Goal: Task Accomplishment & Management: Use online tool/utility

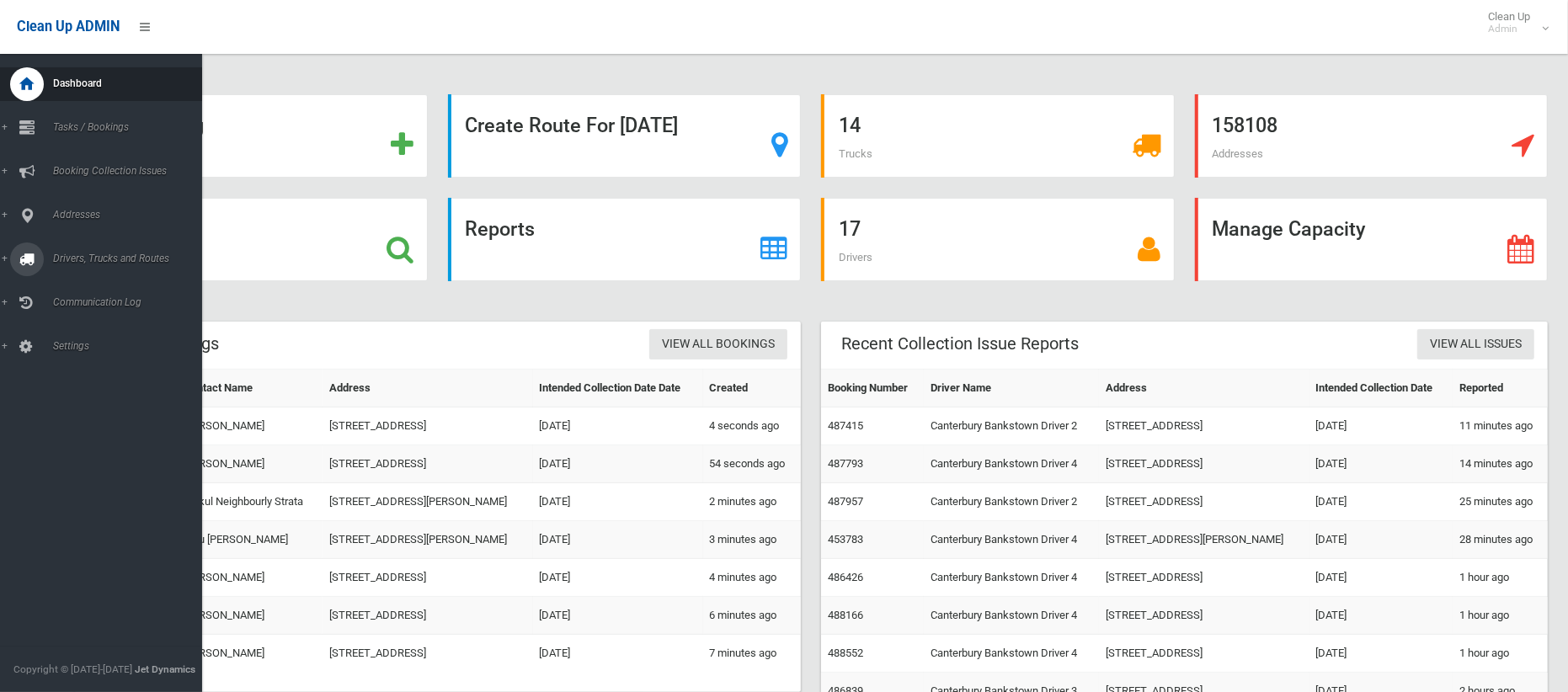
click at [82, 254] on span "Drivers, Trucks and Routes" at bounding box center [124, 258] width 154 height 12
click at [64, 357] on span "Routes" at bounding box center [118, 358] width 140 height 12
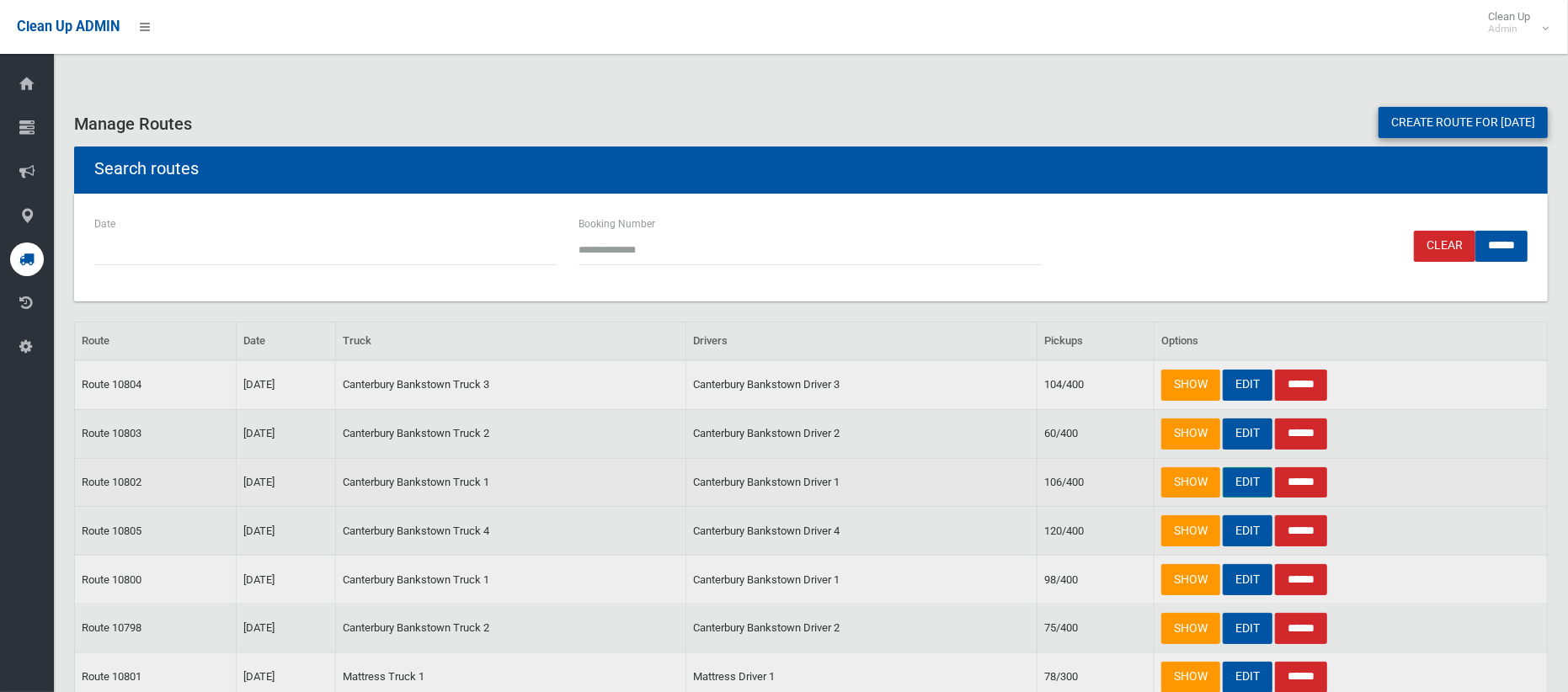
click at [1237, 480] on link "EDIT" at bounding box center [1248, 483] width 50 height 31
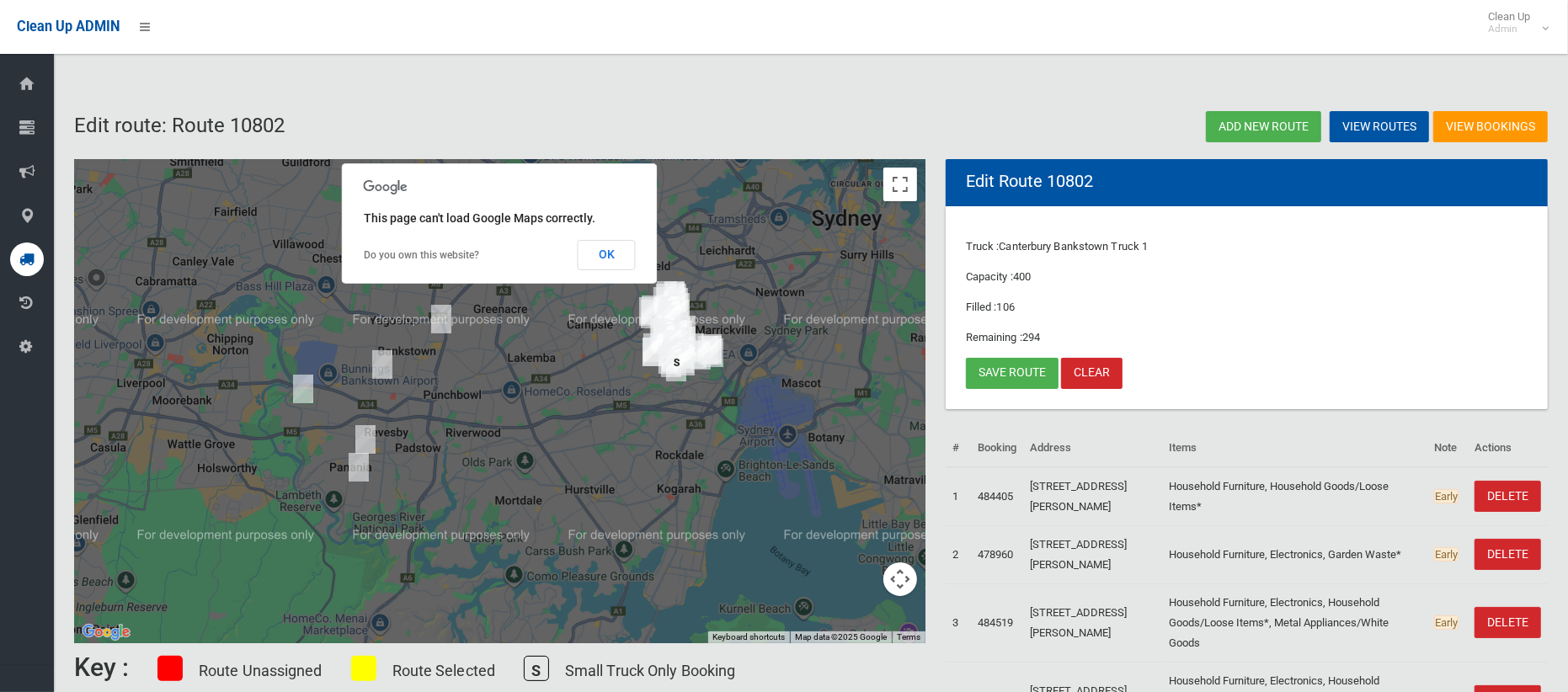
click at [677, 371] on img "7 March Place, EARLWOOD NSW 2206" at bounding box center [676, 367] width 34 height 42
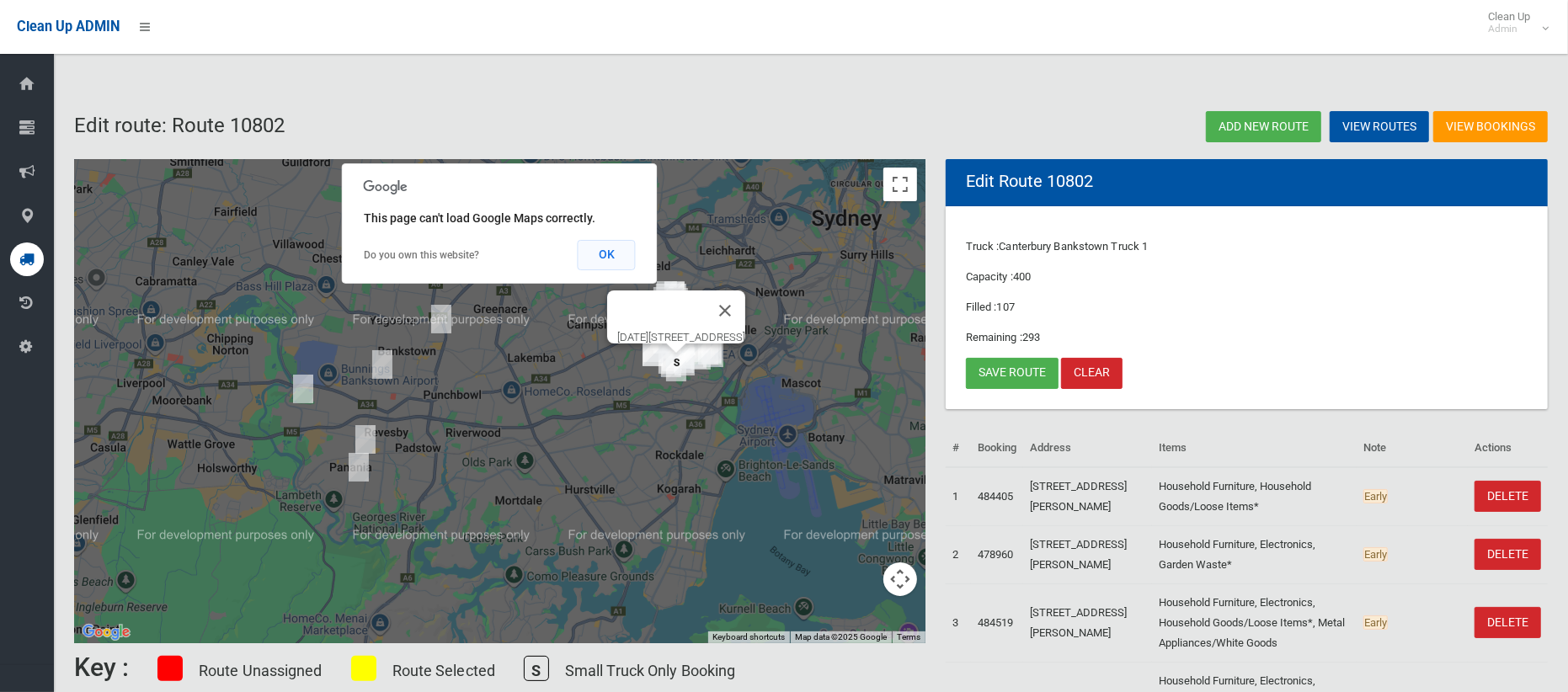
click at [597, 249] on button "OK" at bounding box center [607, 255] width 58 height 30
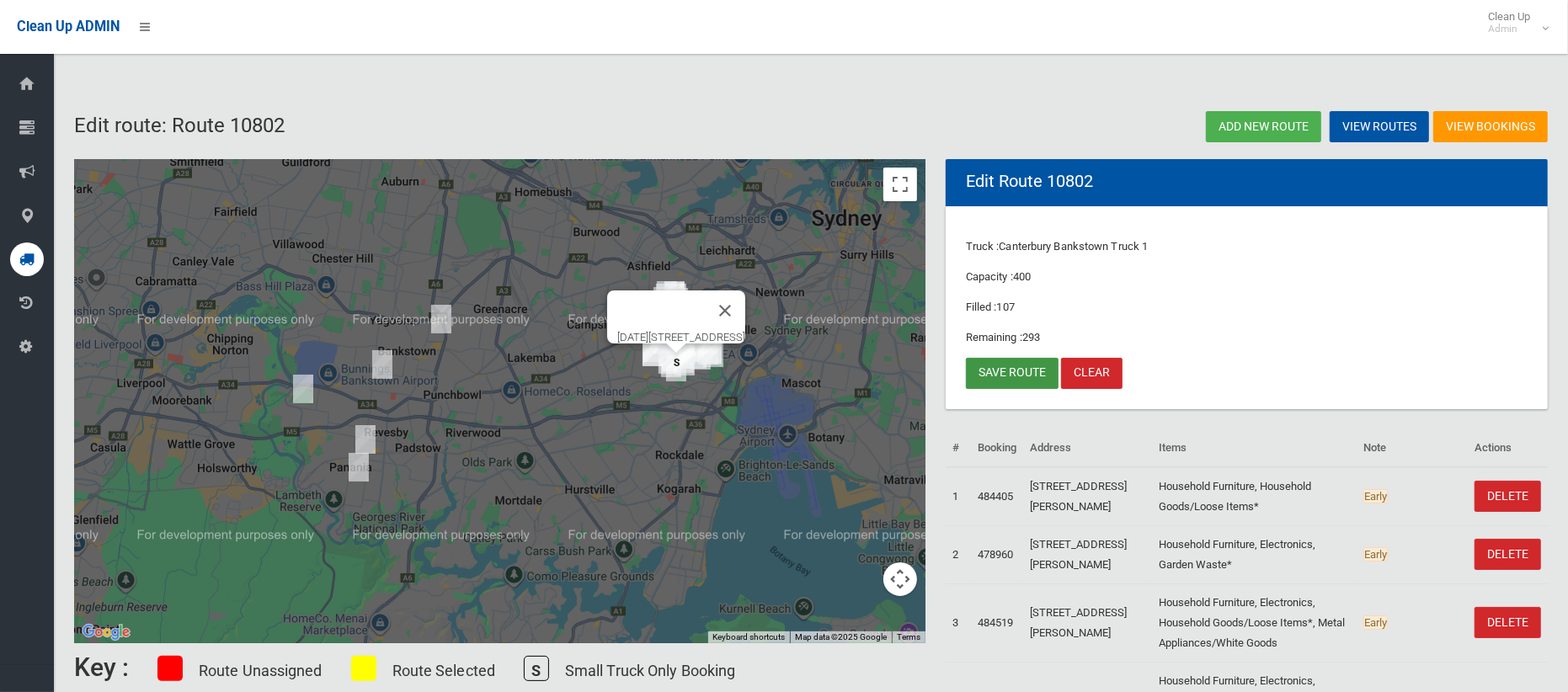
click at [1004, 365] on link "Save route" at bounding box center [1012, 374] width 93 height 31
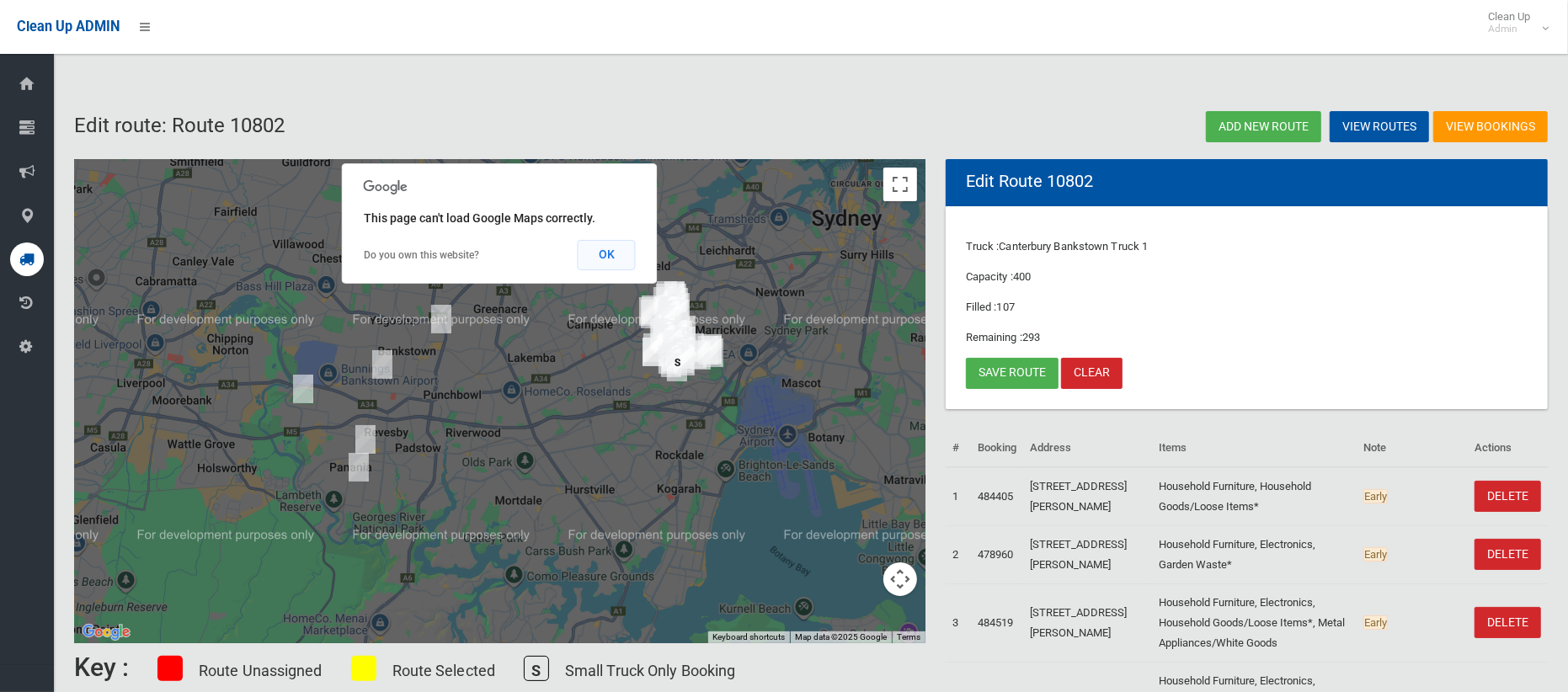
click at [602, 252] on button "OK" at bounding box center [607, 255] width 58 height 30
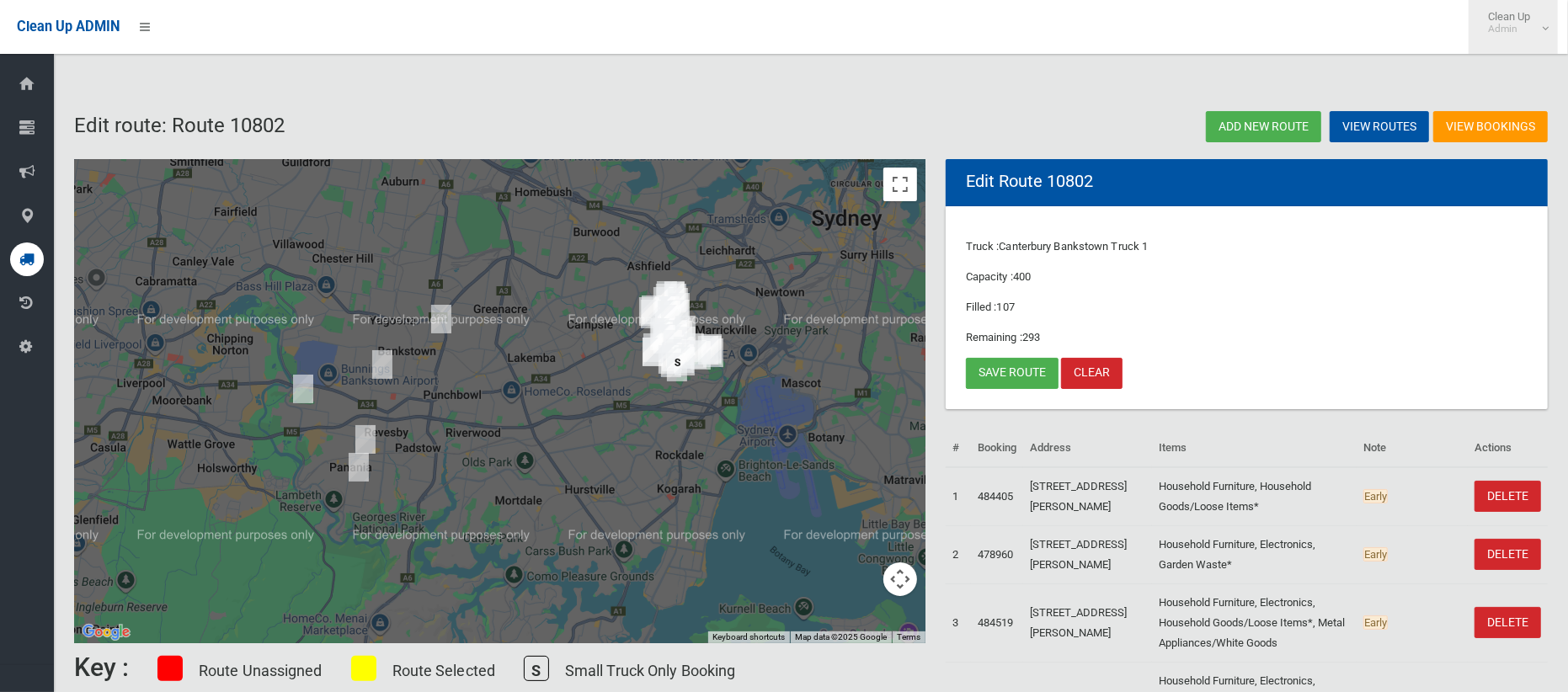
click at [1547, 23] on link "Clean Up Admin" at bounding box center [1513, 27] width 89 height 54
click at [1508, 73] on link "Logout" at bounding box center [1513, 73] width 87 height 29
